Goal: Transaction & Acquisition: Book appointment/travel/reservation

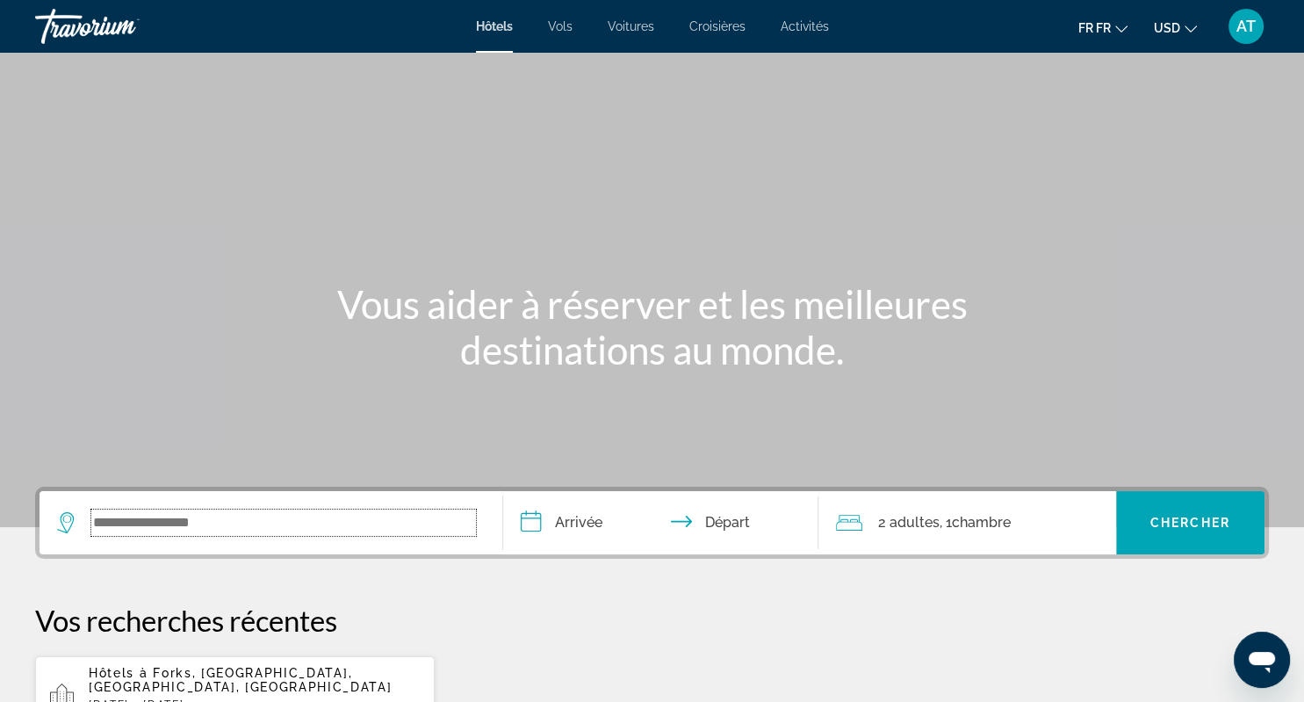
click at [339, 520] on input "Le widget de recherche" at bounding box center [283, 522] width 385 height 26
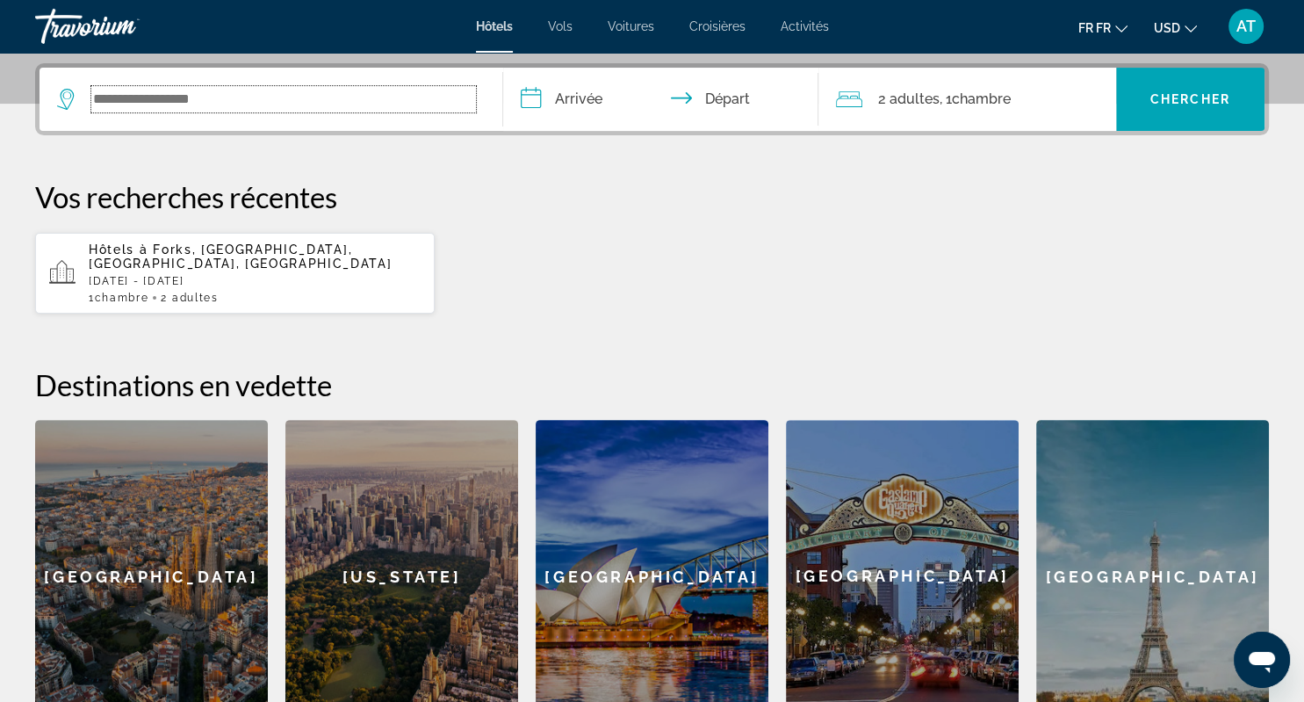
scroll to position [429, 0]
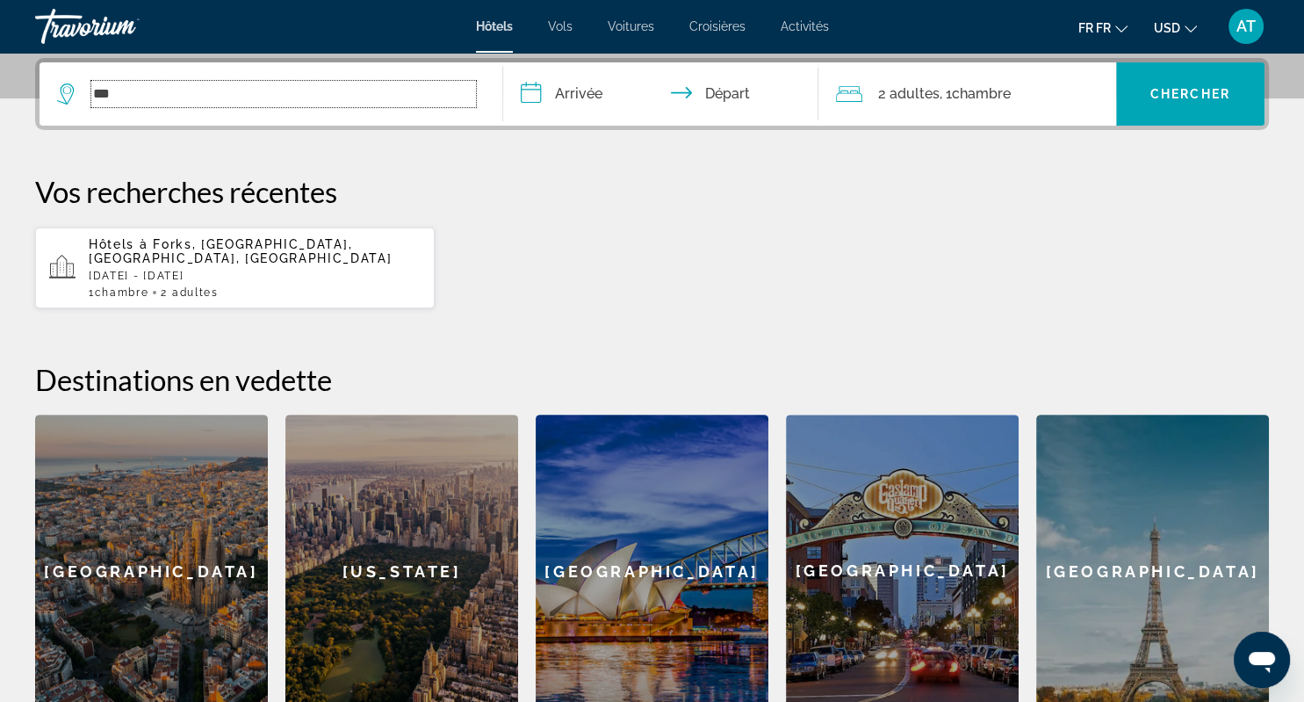
type input "***"
click at [215, 247] on span "Forks, [GEOGRAPHIC_DATA], [GEOGRAPHIC_DATA], [GEOGRAPHIC_DATA]" at bounding box center [240, 251] width 303 height 28
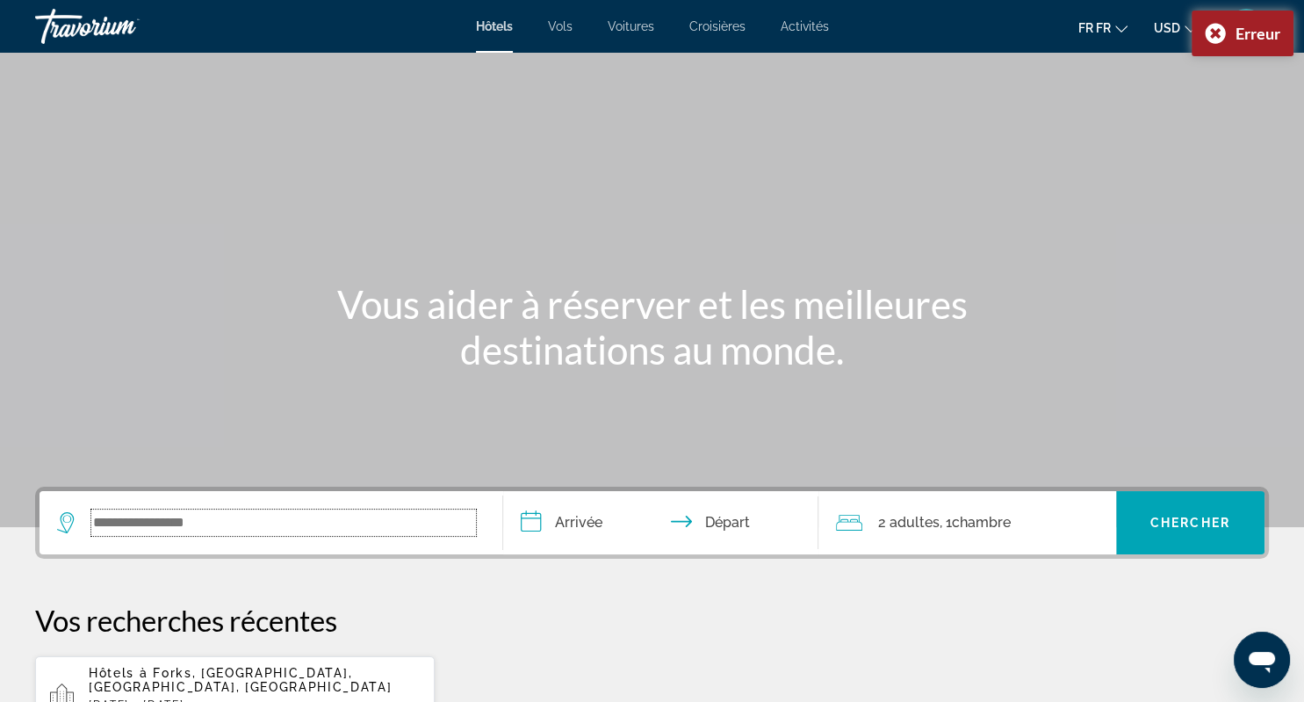
click at [410, 519] on input "Le widget de recherche" at bounding box center [283, 522] width 385 height 26
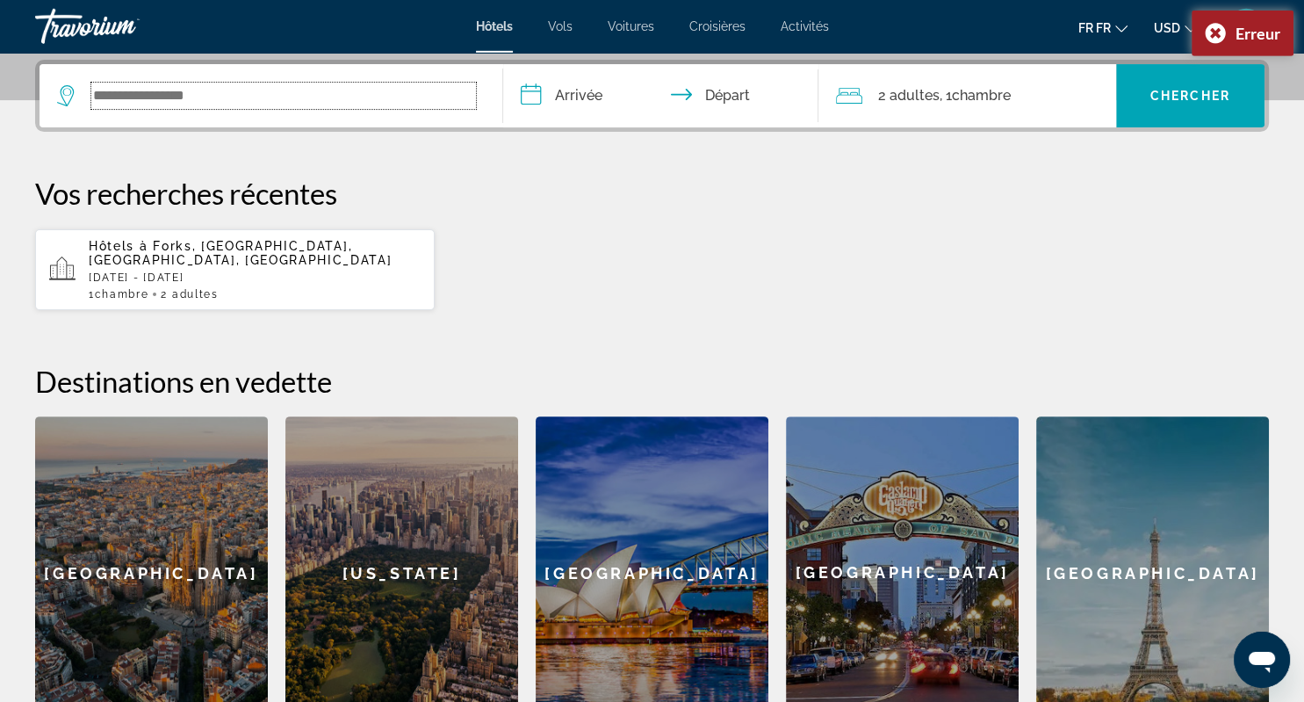
scroll to position [429, 0]
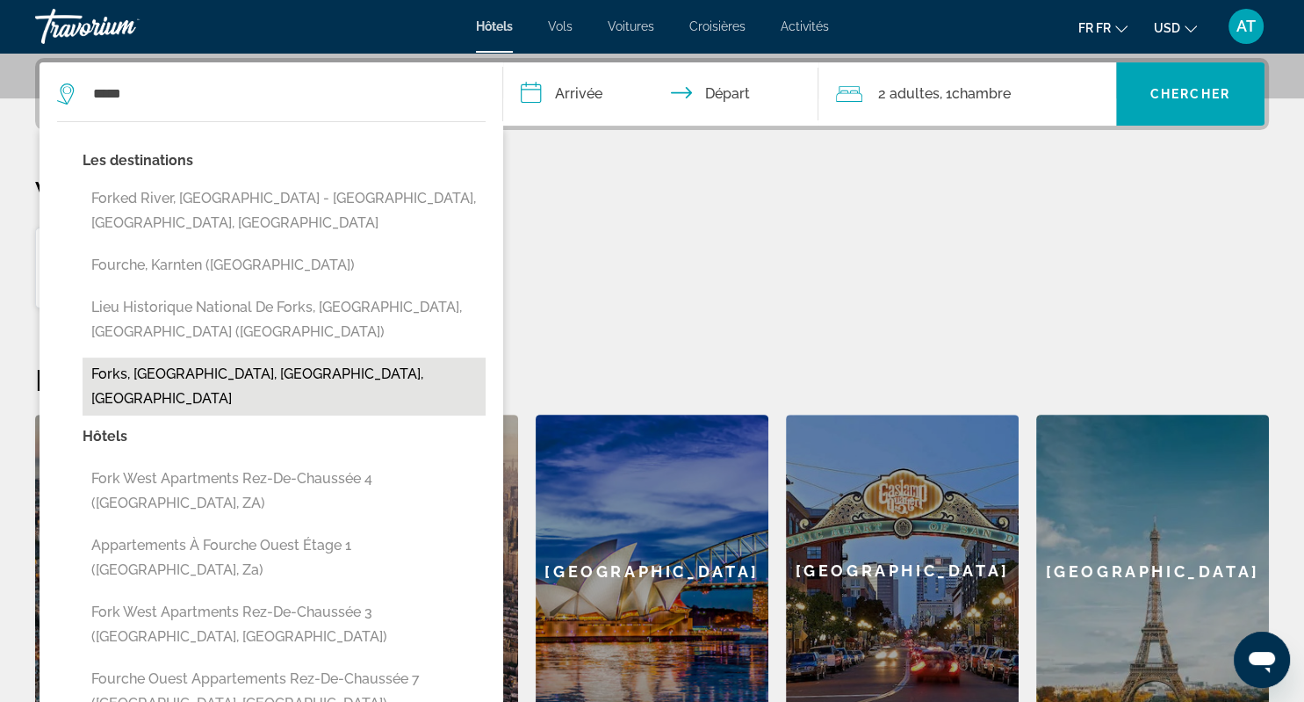
click at [268, 358] on button "Forks, [GEOGRAPHIC_DATA], [GEOGRAPHIC_DATA], [GEOGRAPHIC_DATA]" at bounding box center [284, 387] width 403 height 58
type input "**********"
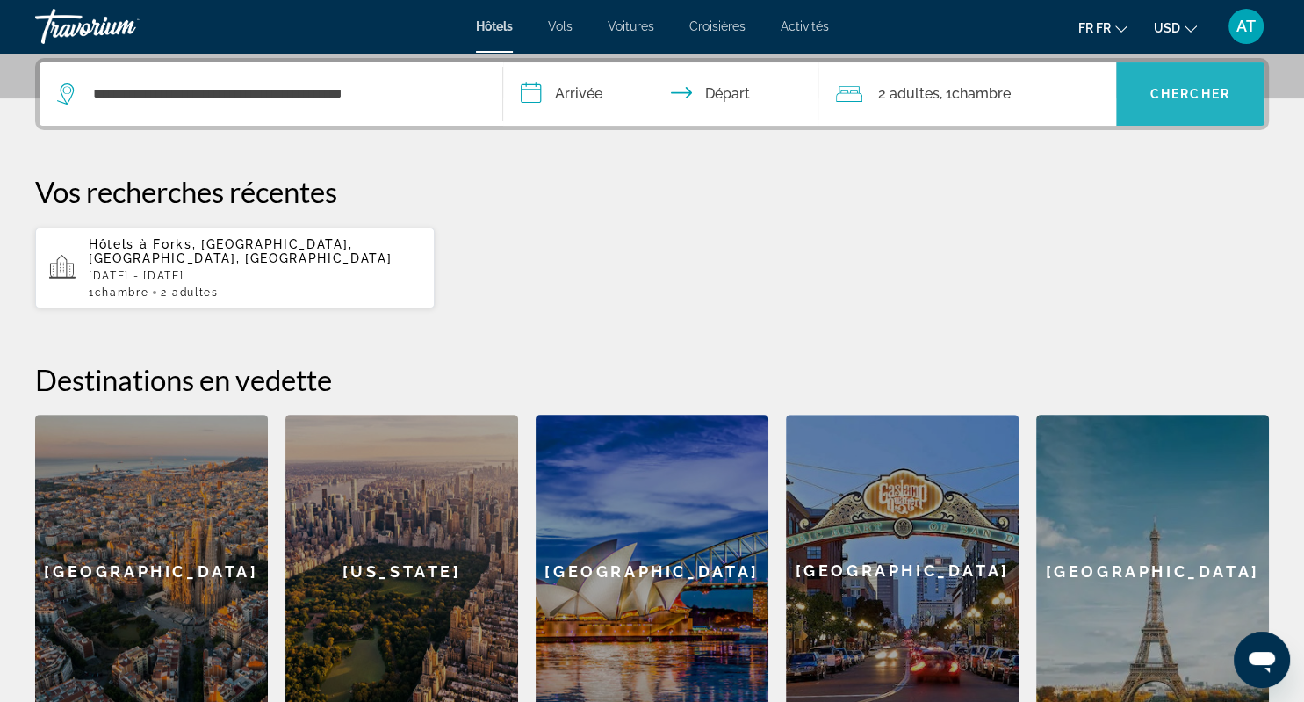
click at [1175, 90] on span "Chercher" at bounding box center [1191, 94] width 80 height 14
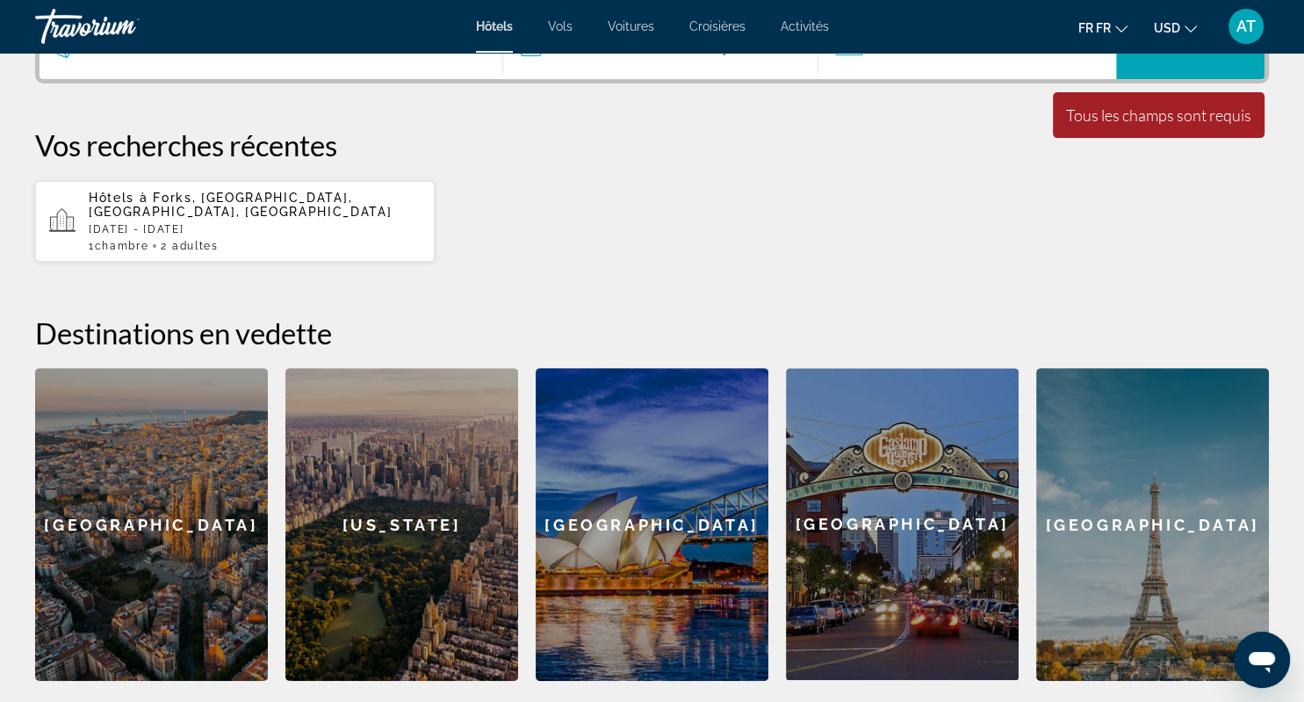
scroll to position [491, 0]
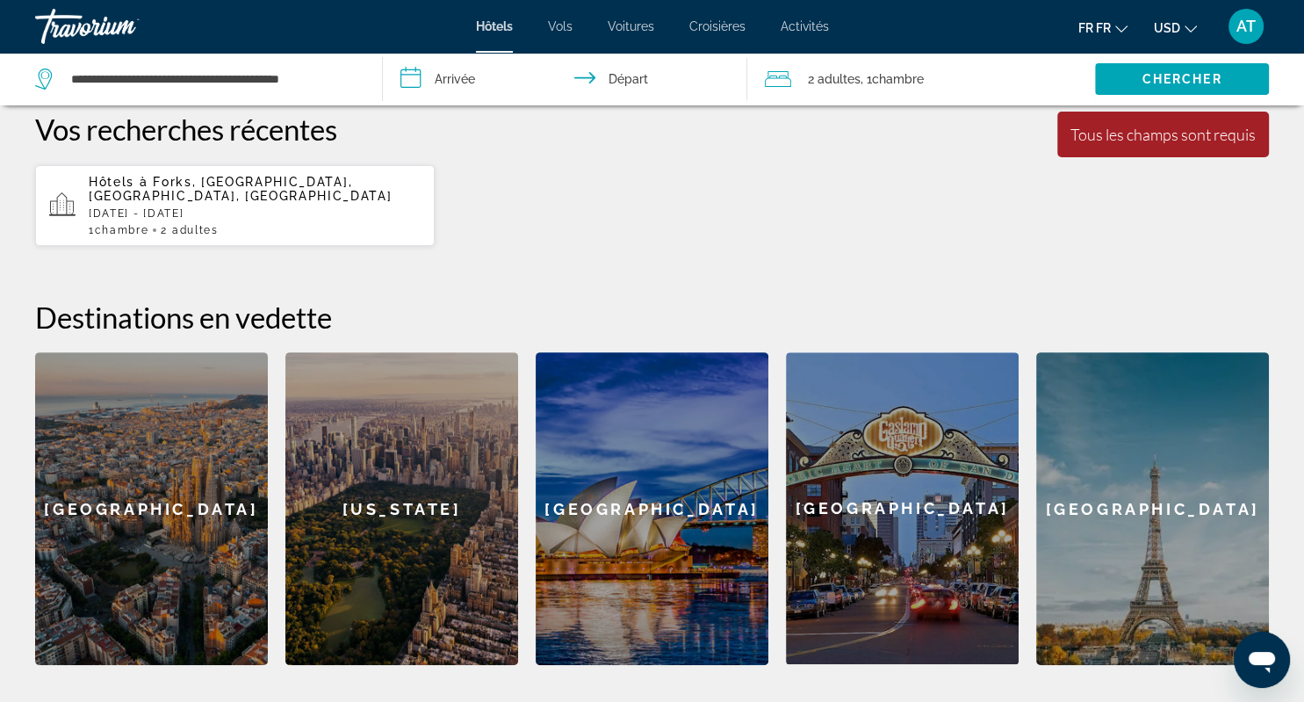
click at [445, 79] on input "**********" at bounding box center [569, 82] width 372 height 58
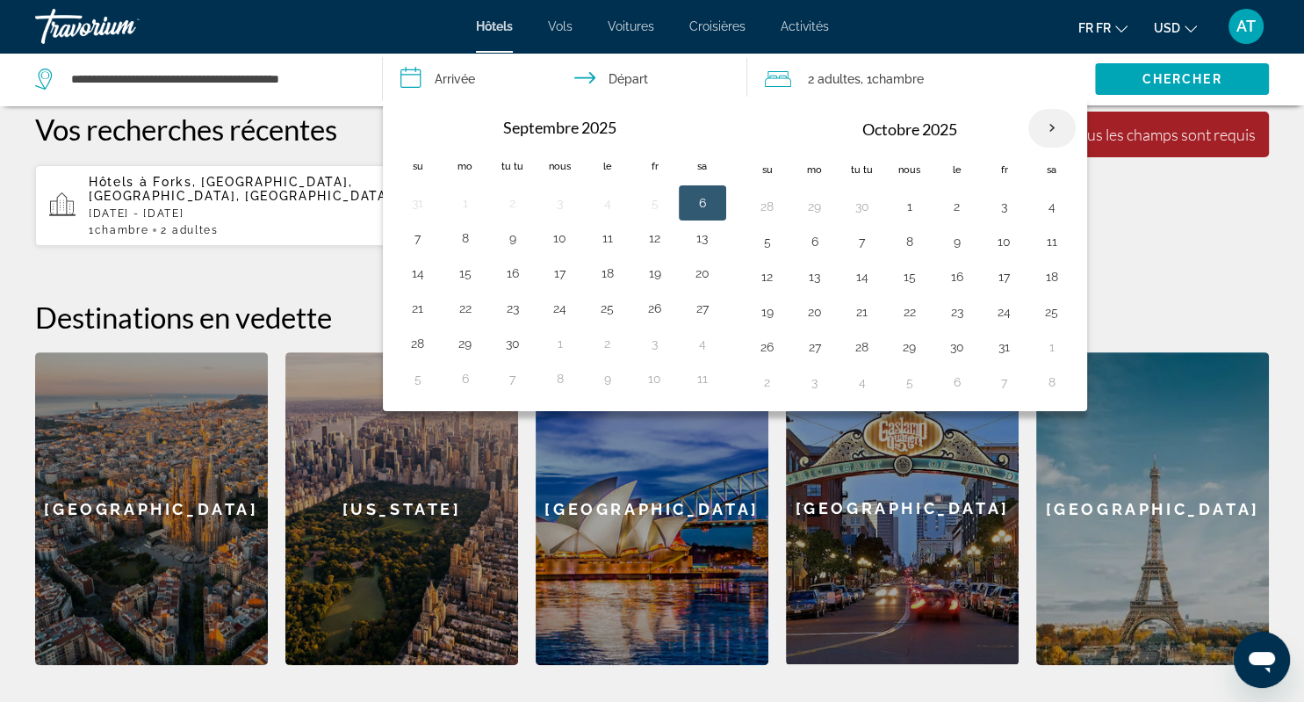
click at [1046, 123] on th "Le mois prochain" at bounding box center [1052, 128] width 47 height 39
click at [1049, 129] on th "Le mois prochain" at bounding box center [1052, 128] width 47 height 39
click at [1051, 134] on th "Le mois prochain" at bounding box center [1052, 128] width 47 height 39
click at [1046, 123] on th "Le mois prochain" at bounding box center [1052, 128] width 47 height 39
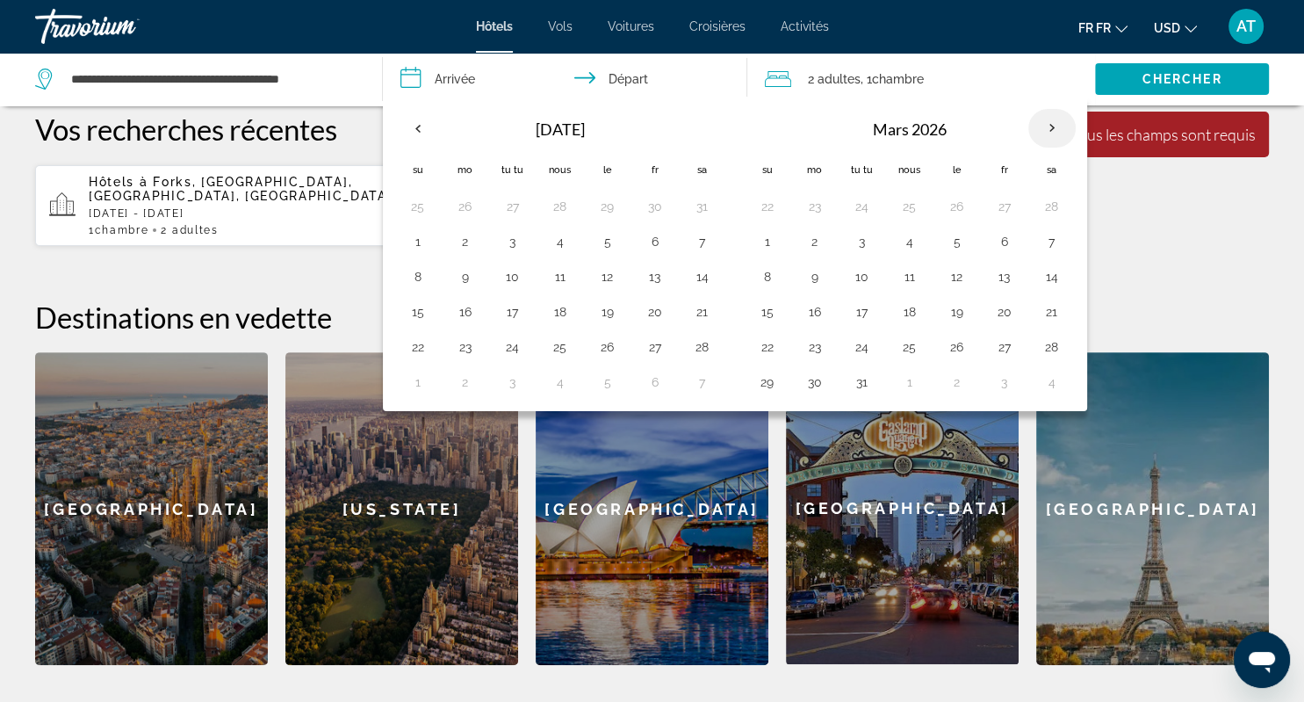
click at [1046, 123] on th "Le mois prochain" at bounding box center [1052, 128] width 47 height 39
click at [1051, 134] on th "Le mois prochain" at bounding box center [1052, 128] width 47 height 39
click at [768, 320] on button "17" at bounding box center [768, 312] width 28 height 25
click at [823, 304] on button "18" at bounding box center [815, 312] width 28 height 25
type input "**********"
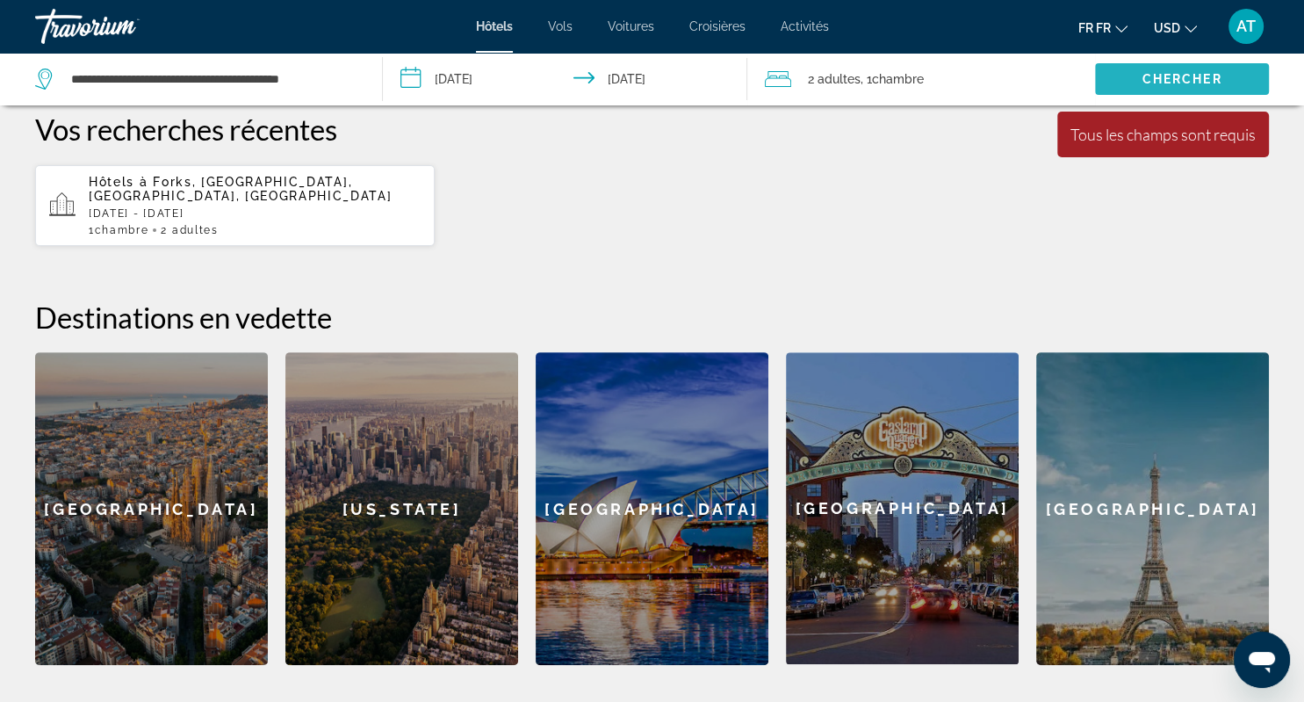
click at [1159, 79] on span "Chercher" at bounding box center [1183, 79] width 80 height 14
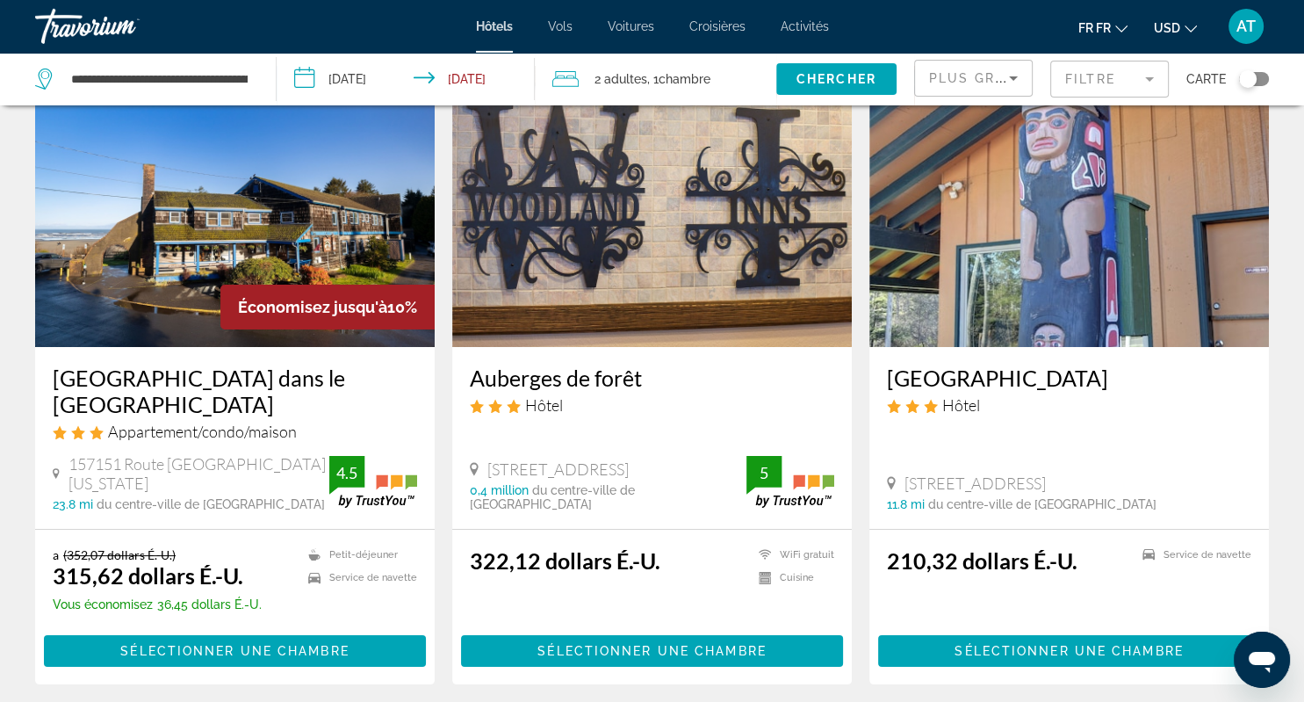
scroll to position [108, 0]
